Goal: Information Seeking & Learning: Learn about a topic

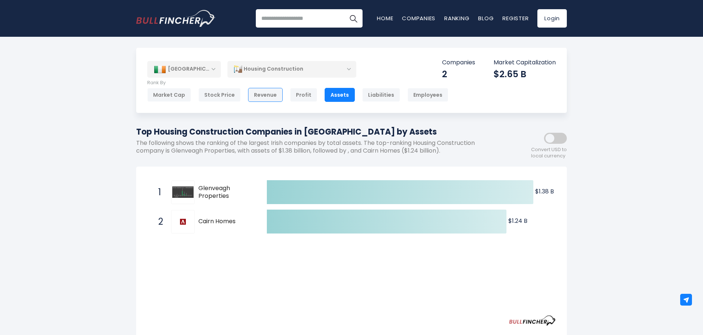
click at [275, 95] on div "Revenue" at bounding box center [265, 95] width 35 height 14
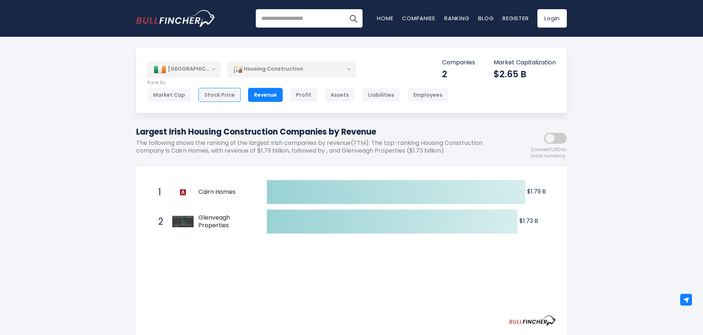
click at [233, 95] on div "Stock Price" at bounding box center [219, 95] width 42 height 14
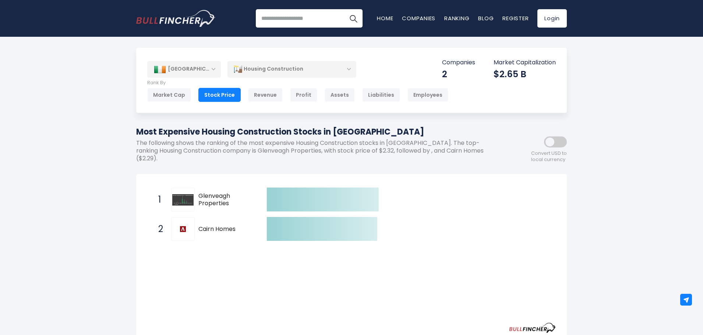
click at [181, 94] on div "Market Cap" at bounding box center [169, 95] width 44 height 14
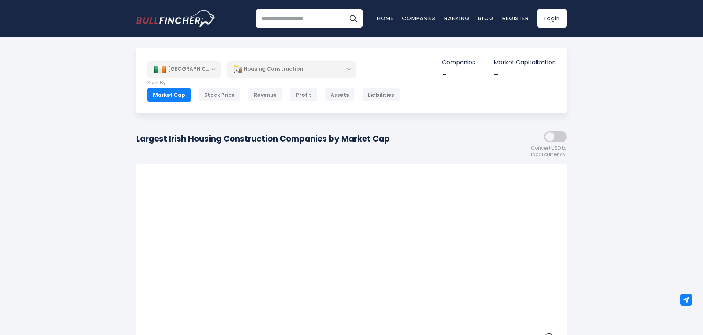
click at [266, 96] on div "Revenue" at bounding box center [265, 95] width 35 height 14
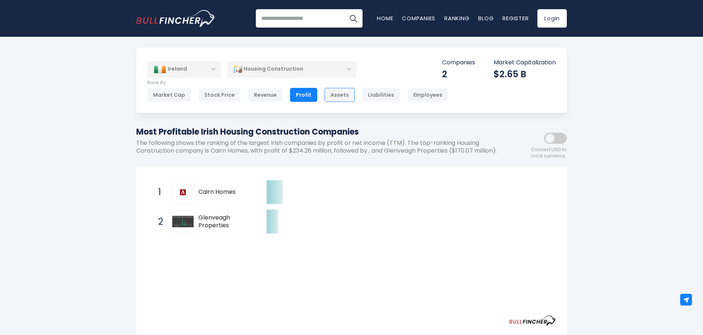
click at [338, 96] on div "Assets" at bounding box center [340, 95] width 30 height 14
